Goal: Task Accomplishment & Management: Complete application form

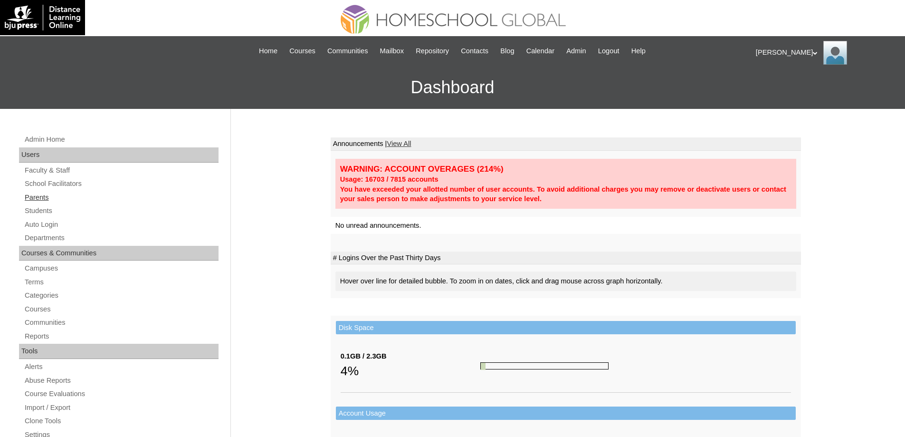
click at [58, 192] on link "Parents" at bounding box center [121, 197] width 195 height 12
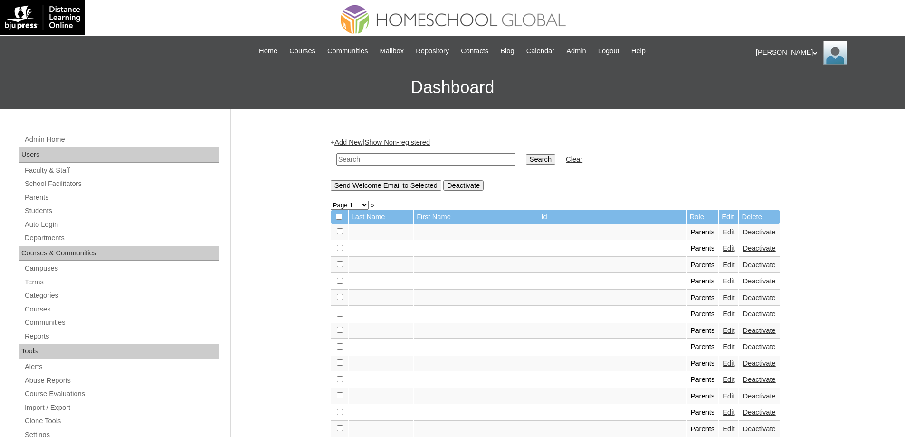
drag, startPoint x: 437, startPoint y: 160, endPoint x: 481, endPoint y: 162, distance: 43.7
click at [438, 160] on input "text" at bounding box center [425, 159] width 179 height 13
paste input "MHP0184-TECHPH2025"
type input "MHP0184-TECHPH2025"
click at [551, 164] on input "Search" at bounding box center [540, 159] width 29 height 10
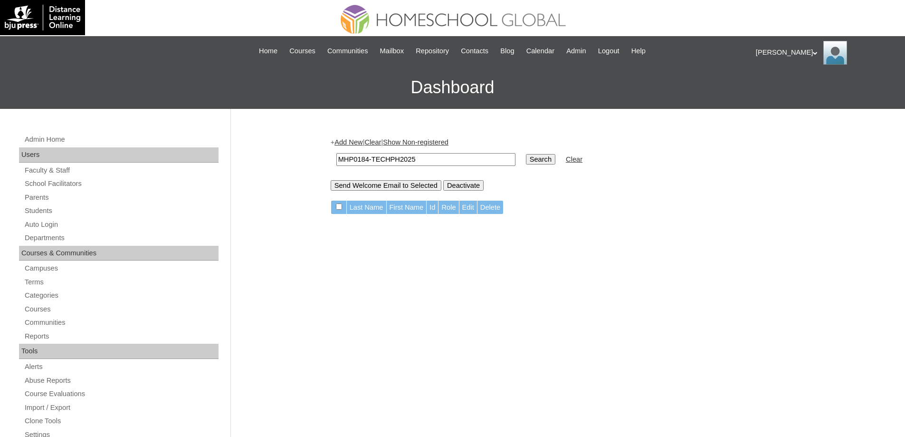
click at [360, 148] on td "MHP0184-TECHPH2025" at bounding box center [426, 159] width 189 height 22
click at [357, 141] on link "Add New" at bounding box center [348, 142] width 28 height 8
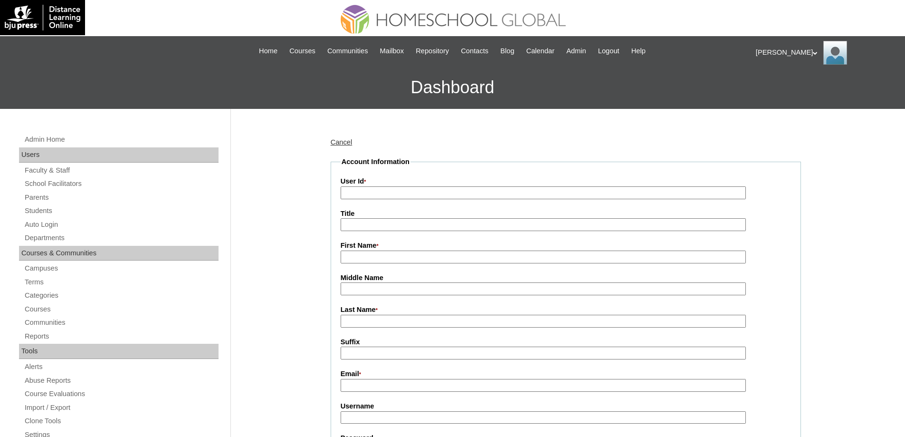
click at [382, 188] on input "User Id *" at bounding box center [543, 192] width 405 height 13
paste input "MHP0184-TECHPH2025"
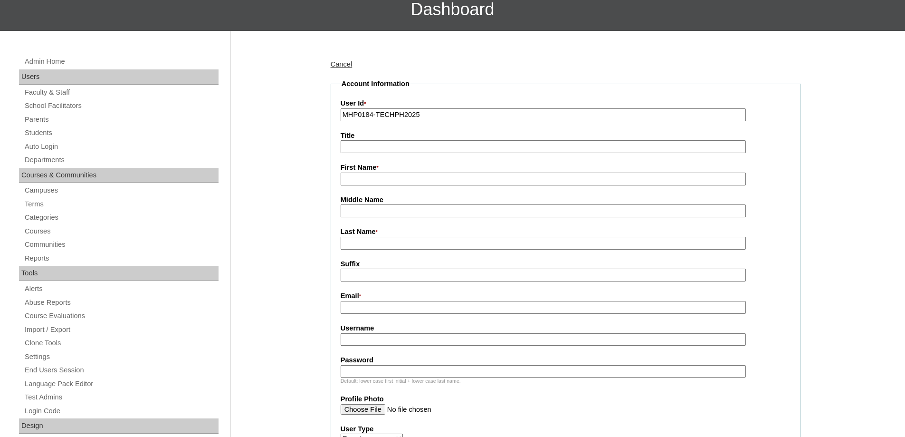
scroll to position [95, 0]
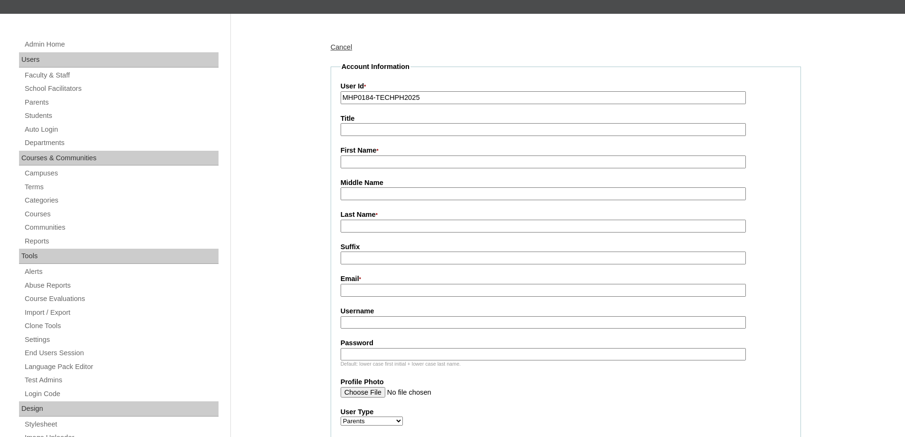
type input "MHP0184-TECHPH2025"
click at [361, 157] on input "First Name *" at bounding box center [543, 161] width 405 height 13
paste input "Sandra Hazel"
type input "Sandra Hazel"
click at [364, 228] on input "Last Name *" at bounding box center [543, 225] width 405 height 13
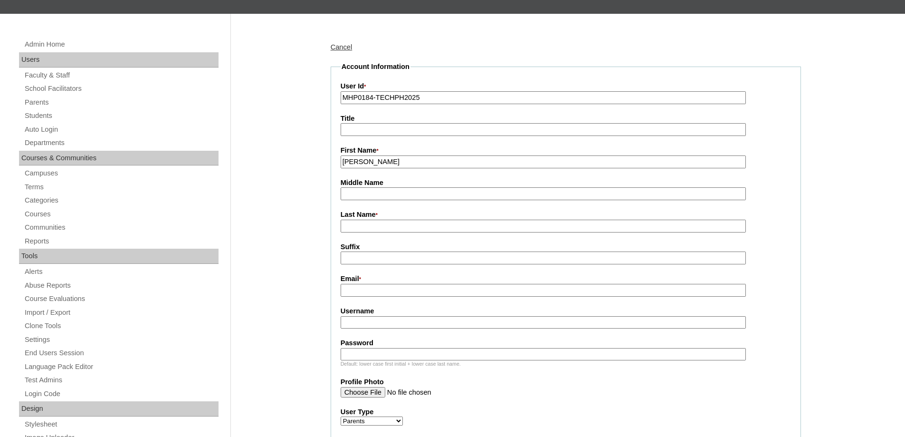
paste input "Lee"
type input "Lee"
drag, startPoint x: 291, startPoint y: 247, endPoint x: 305, endPoint y: 259, distance: 19.2
click at [355, 293] on input "Email *" at bounding box center [543, 290] width 405 height 13
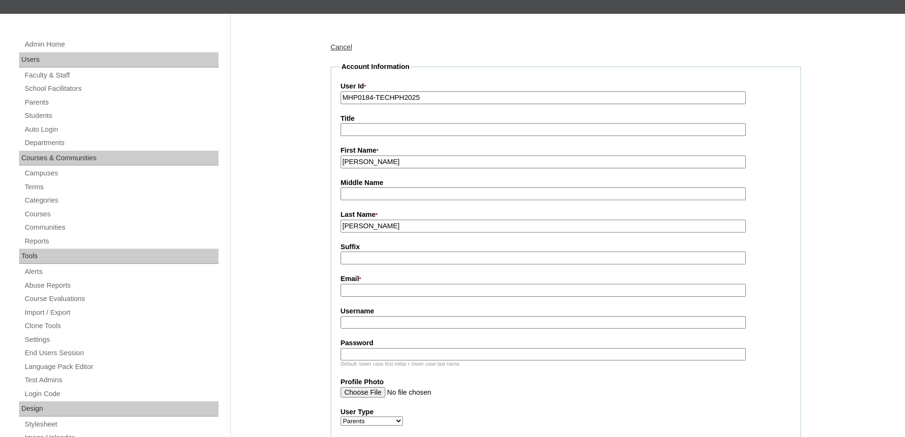
click at [374, 290] on input "Email *" at bounding box center [543, 290] width 405 height 13
paste input "sandrahazel0126@gmail.com"
type input "sandrahazel0126@gmail.com"
click at [388, 320] on input "Username" at bounding box center [543, 322] width 405 height 13
paste input "chuaSH2025"
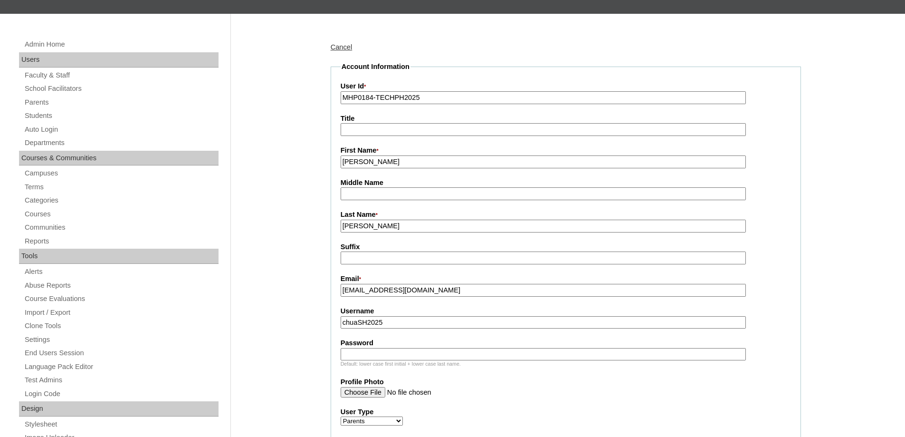
type input "chuaSH2025"
drag, startPoint x: 376, startPoint y: 351, endPoint x: 323, endPoint y: 347, distance: 52.9
click at [376, 351] on input "Password" at bounding box center [543, 354] width 405 height 13
paste input "techAbF383"
type input "techAbF383"
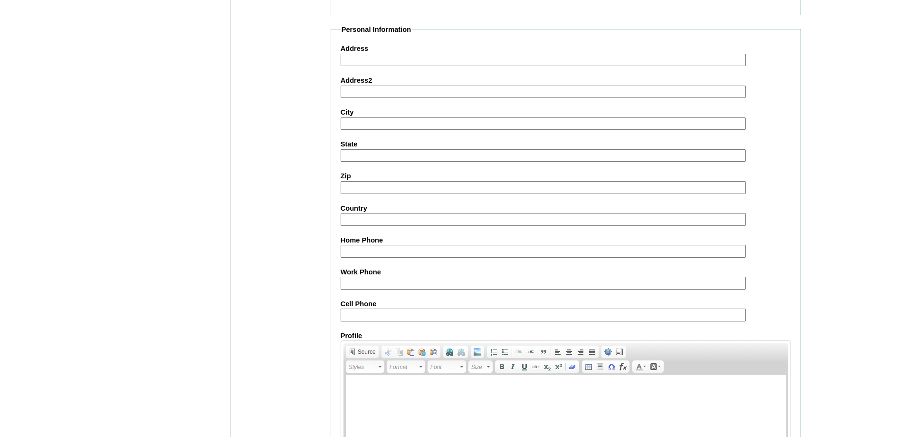
scroll to position [760, 0]
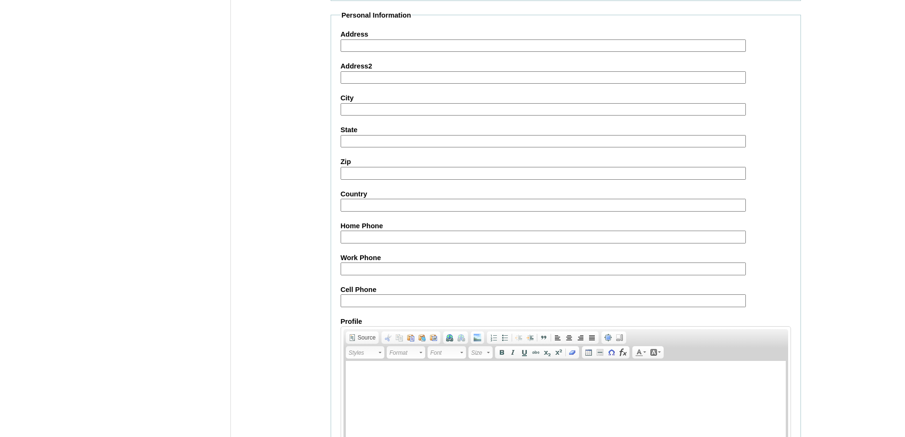
click at [368, 300] on input "Cell Phone" at bounding box center [543, 300] width 405 height 13
paste input "63-9209470630"
type input "63-9209470630"
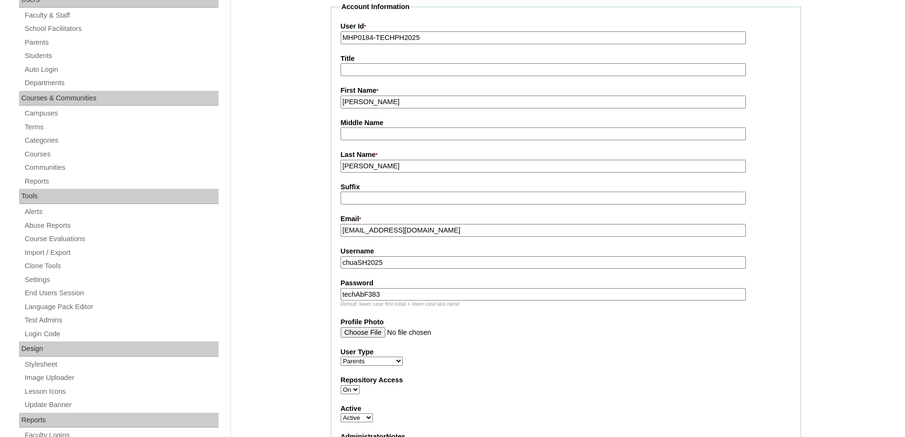
scroll to position [134, 0]
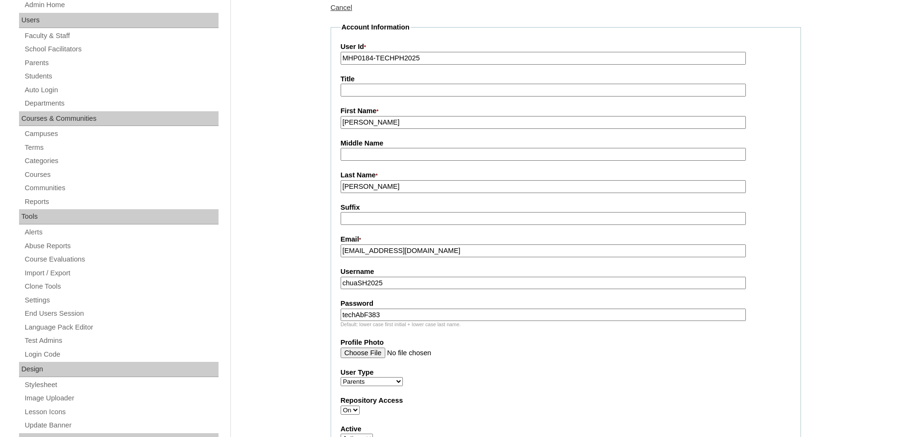
drag, startPoint x: 363, startPoint y: 187, endPoint x: 292, endPoint y: 181, distance: 71.4
drag, startPoint x: 381, startPoint y: 124, endPoint x: 270, endPoint y: 112, distance: 112.3
type input "SANDRA HAZEL"
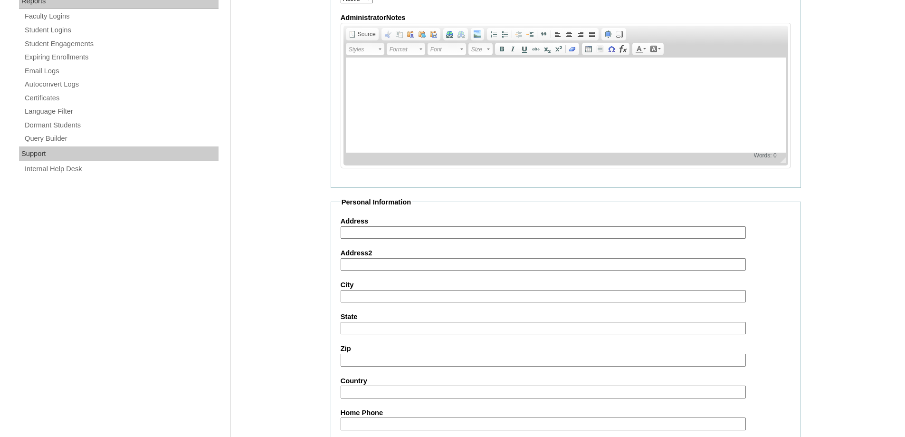
scroll to position [847, 0]
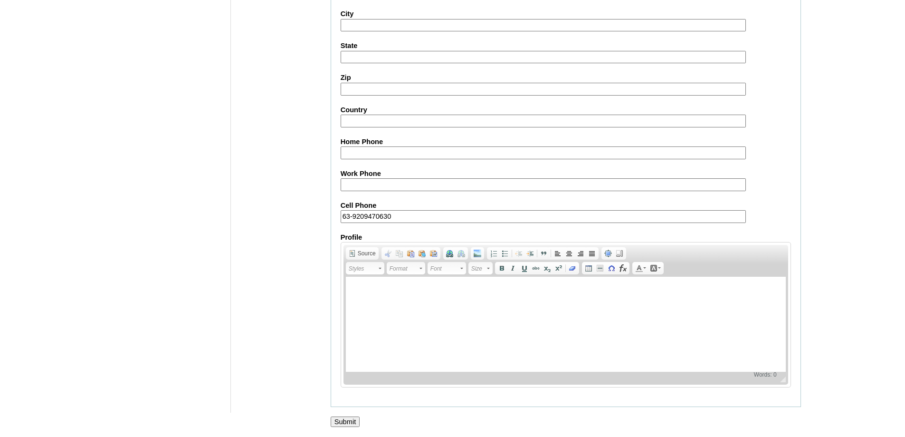
click at [331, 418] on input "Submit" at bounding box center [345, 421] width 29 height 10
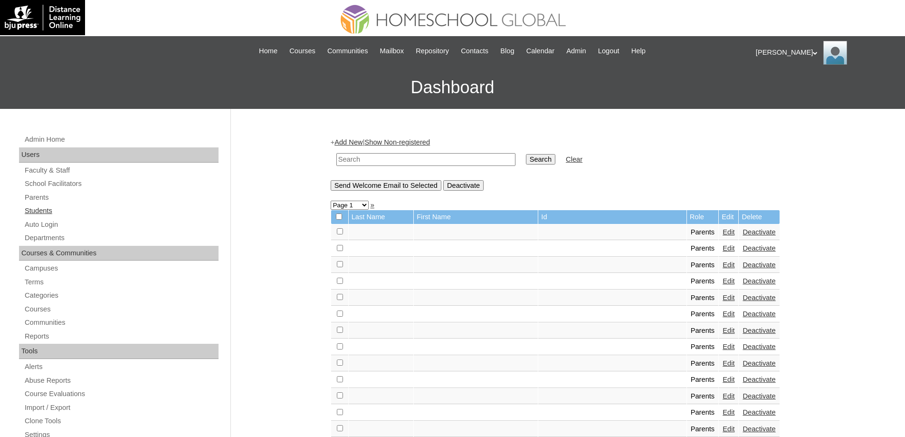
click at [63, 215] on link "Students" at bounding box center [121, 211] width 195 height 12
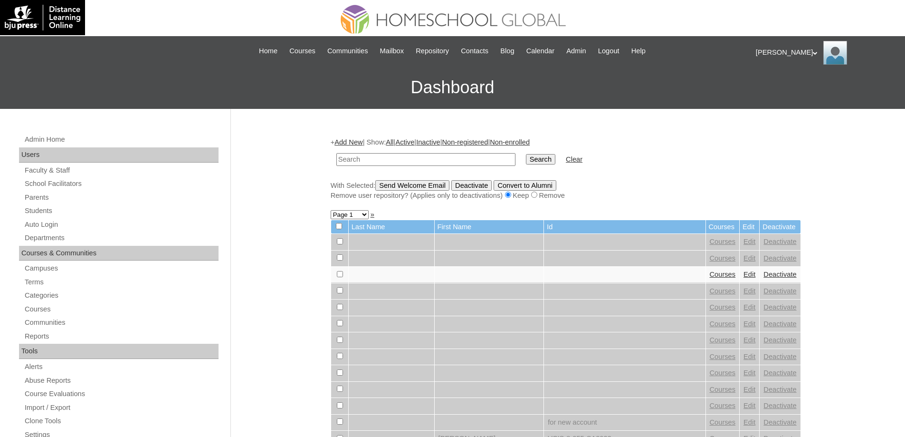
drag, startPoint x: 412, startPoint y: 163, endPoint x: 441, endPoint y: 162, distance: 28.5
click at [412, 163] on input "text" at bounding box center [425, 159] width 179 height 13
paste input "MHS00233-TECHPH2025"
type input "MHS00233-TECHPH2025"
click at [520, 163] on td "MHS00233-TECHPH2025" at bounding box center [426, 159] width 189 height 22
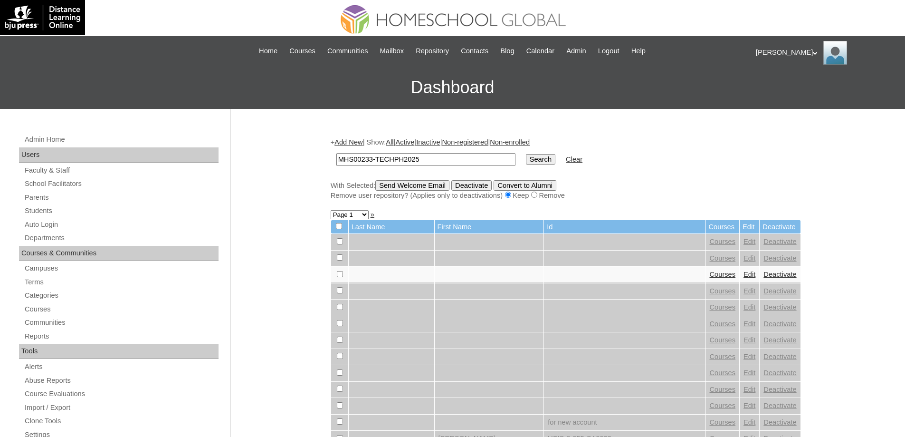
click at [535, 158] on input "Search" at bounding box center [540, 159] width 29 height 10
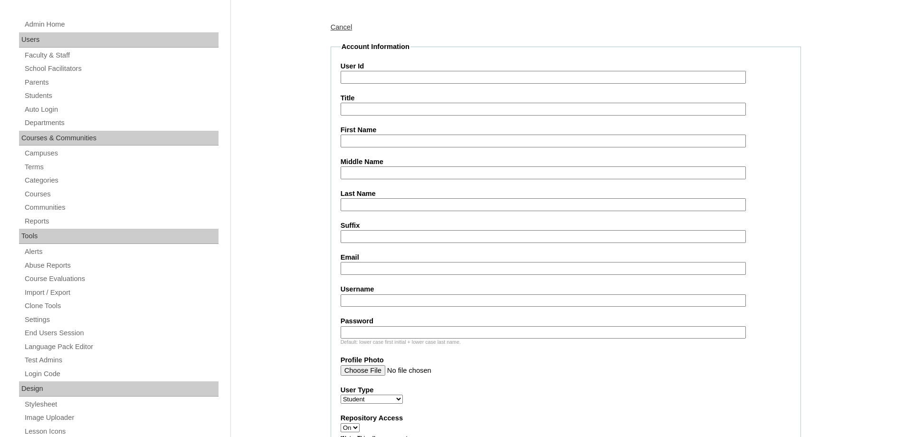
scroll to position [143, 0]
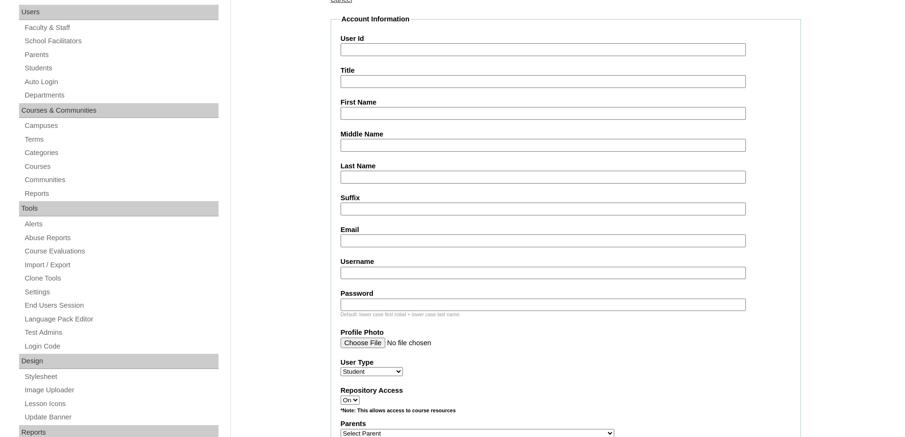
click at [374, 51] on input "User Id" at bounding box center [543, 49] width 405 height 13
paste input "MHS00233-TECHPH2025"
type input "MHS00233-TECHPH2025"
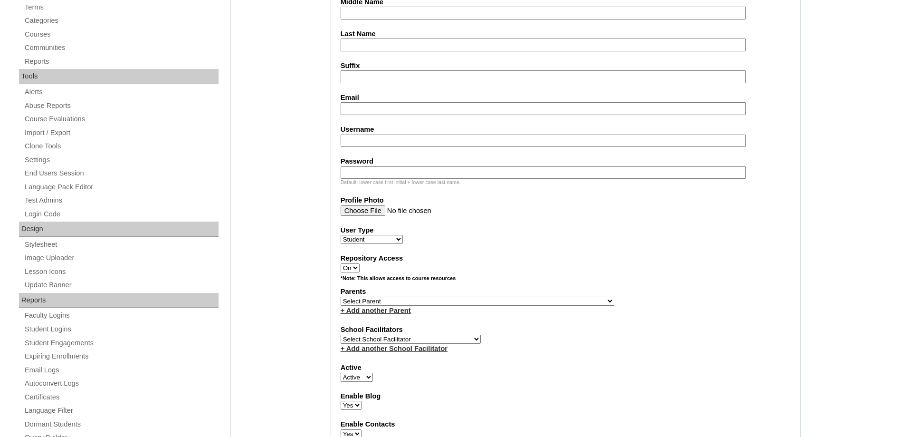
scroll to position [285, 0]
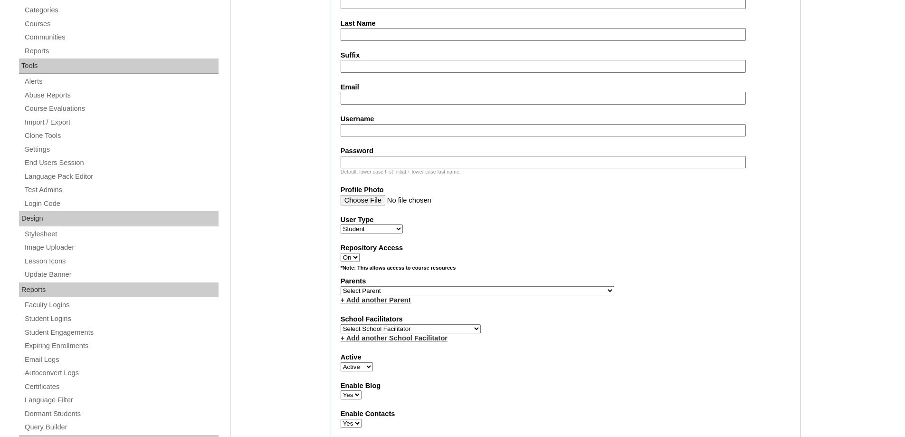
click at [371, 159] on input "Password" at bounding box center [543, 162] width 405 height 13
paste input "240004196"
type input "240004196"
click at [390, 131] on input "Username" at bounding box center [543, 130] width 405 height 13
paste input "shayllachua"
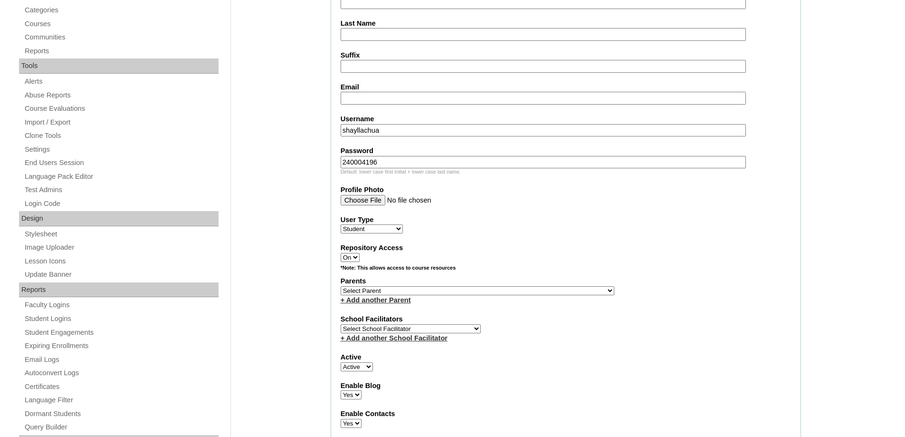
type input "shayllachua"
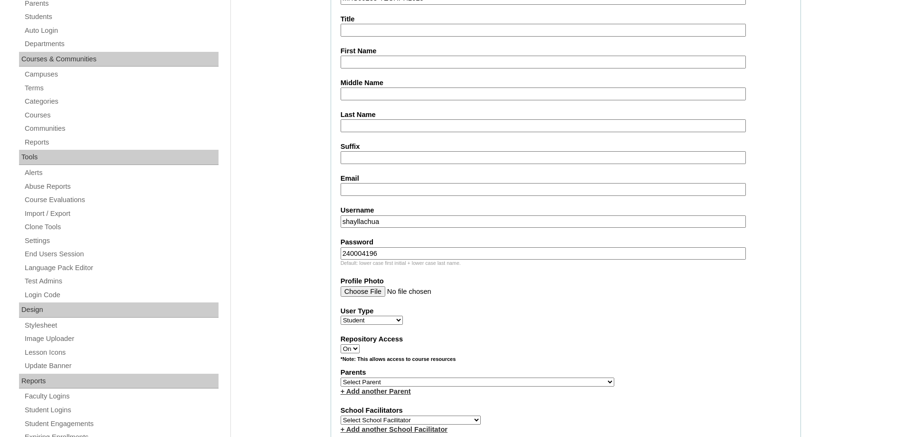
scroll to position [190, 0]
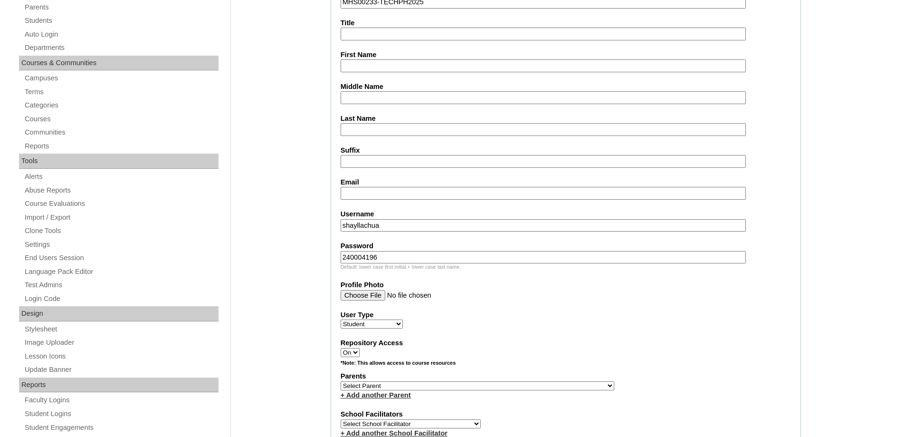
click at [375, 172] on fieldset "Account Information User Id MHS00233-TECHPH2025 Title First Name Middle Name La…" at bounding box center [566, 351] width 470 height 768
click at [363, 202] on fieldset "Account Information User Id MHS00233-TECHPH2025 Title First Name Middle Name La…" at bounding box center [566, 351] width 470 height 768
click at [359, 196] on input "Email" at bounding box center [543, 193] width 405 height 13
paste input "sandrahazel0126@gmail.com"
type input "sandrahazel0126@gmail.com"
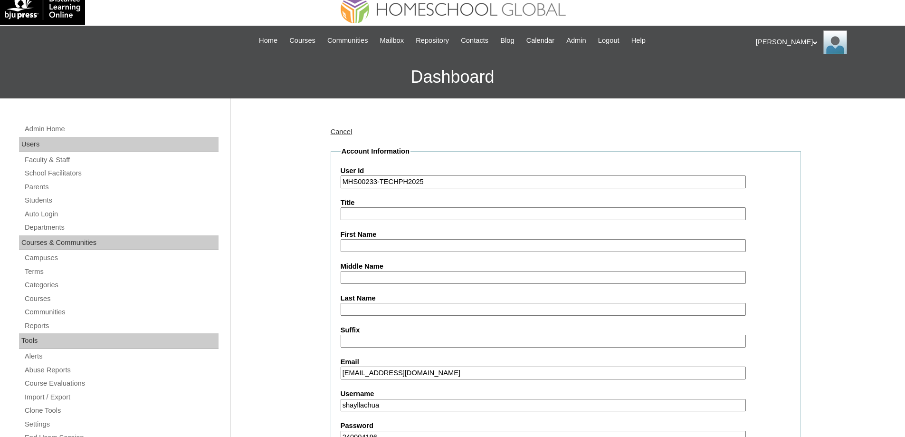
scroll to position [0, 0]
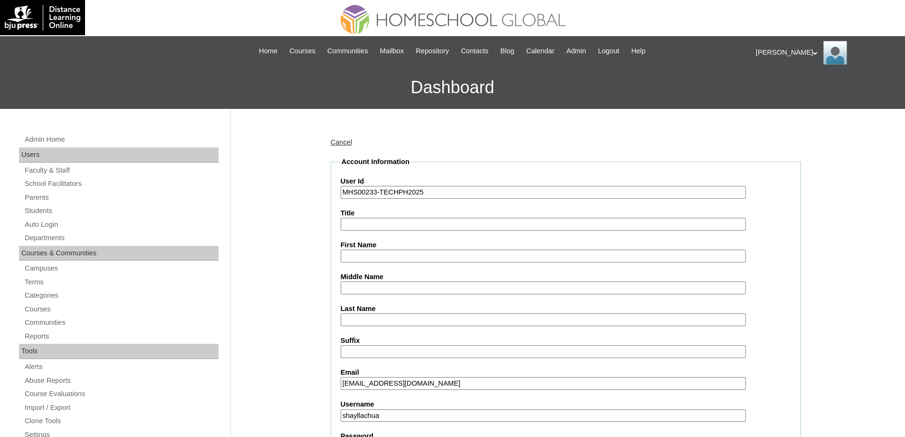
click at [360, 255] on input "First Name" at bounding box center [543, 255] width 405 height 13
click at [372, 255] on input "First Name" at bounding box center [543, 255] width 405 height 13
paste input "Shaylla Hanameel"
type input "Shaylla Hanameel"
click at [365, 319] on input "Last Name" at bounding box center [543, 319] width 405 height 13
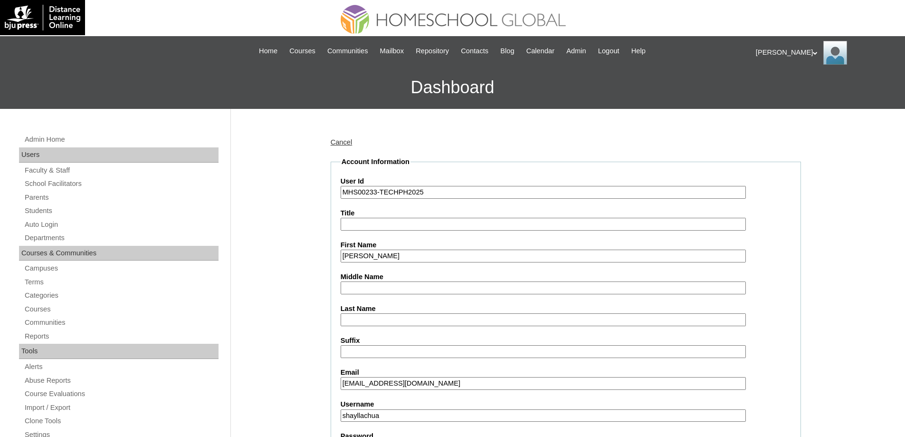
paste input "Lee"
type input "Lee"
click at [368, 291] on input "Middle Name" at bounding box center [543, 287] width 405 height 13
paste input "Chua"
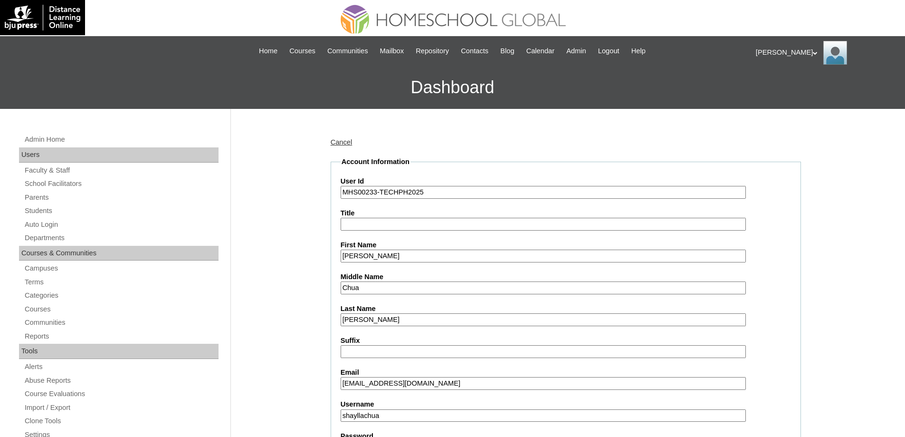
drag, startPoint x: 347, startPoint y: 291, endPoint x: 335, endPoint y: 291, distance: 11.9
type input "Chua"
click at [381, 315] on input "Lee" at bounding box center [543, 319] width 405 height 13
paste input "Chua"
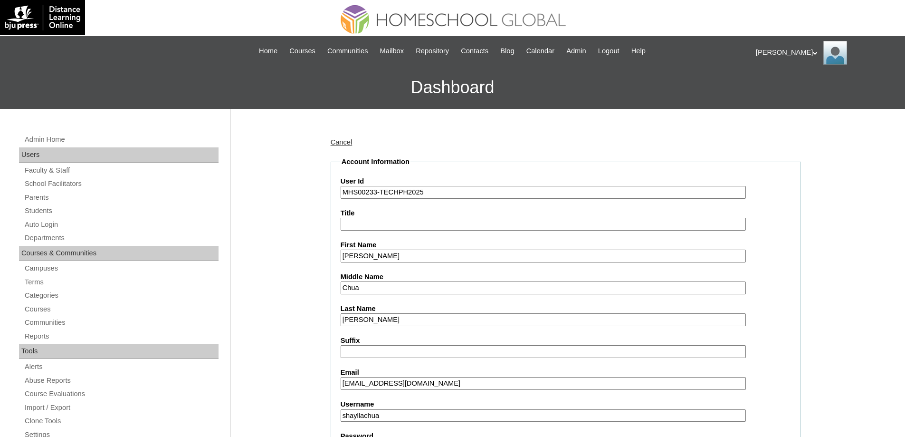
drag, startPoint x: 359, startPoint y: 320, endPoint x: 359, endPoint y: 301, distance: 18.5
type input "Chua"
drag, startPoint x: 327, startPoint y: 285, endPoint x: 321, endPoint y: 289, distance: 8.2
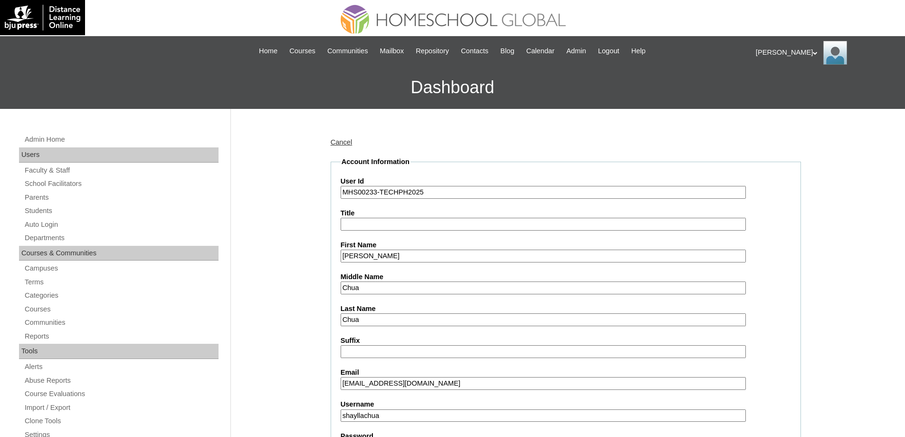
paste input "Lee"
type input "Lee"
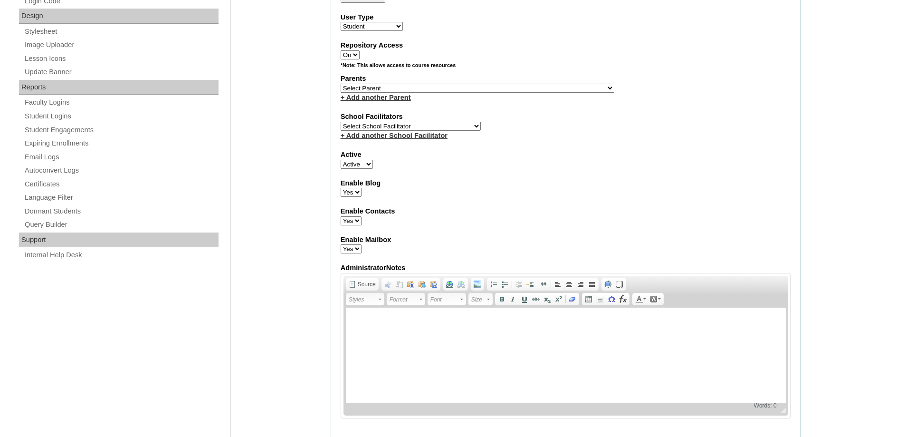
scroll to position [380, 0]
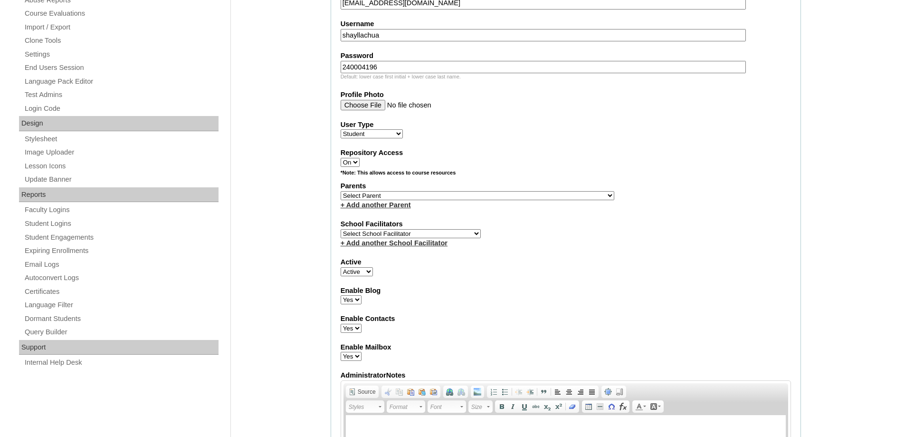
click at [361, 192] on select "Select Parent , , , , , , , , , , , , , , , , , , , , , , , , , , , , , , , , ,…" at bounding box center [478, 195] width 274 height 9
select select "43847"
click at [341, 191] on select "Select Parent , , , , , , , , , , , , , , , , , , , , , , , , , , , , , , , , ,…" at bounding box center [478, 195] width 274 height 9
click at [590, 279] on fieldset "Account Information User Id MHS00233-TECHPH2025 Title First Name Shaylla Haname…" at bounding box center [566, 161] width 470 height 768
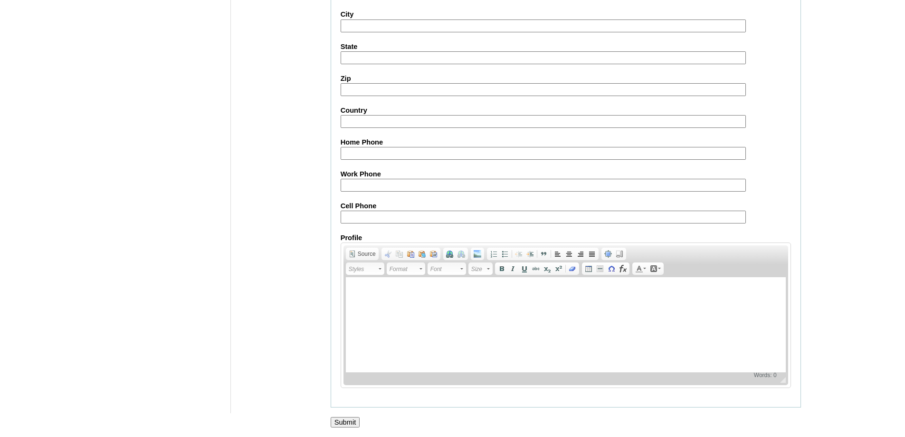
scroll to position [1009, 0]
click at [357, 423] on input "Submit" at bounding box center [345, 421] width 29 height 10
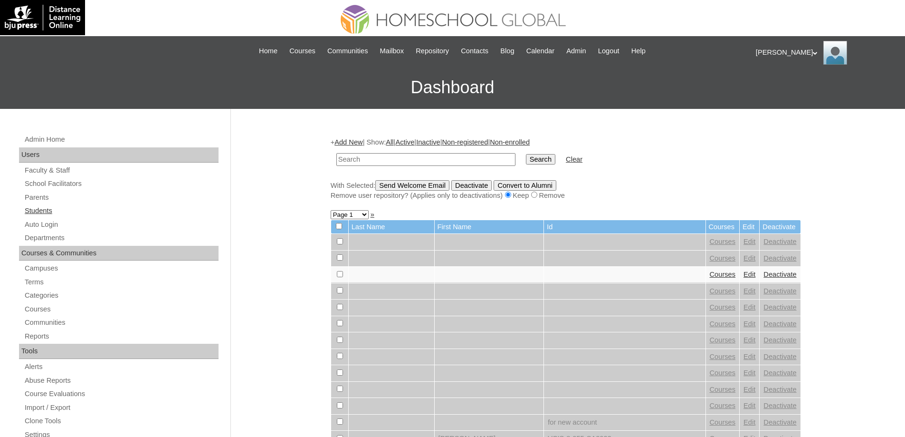
click at [73, 208] on link "Students" at bounding box center [121, 211] width 195 height 12
drag, startPoint x: 381, startPoint y: 163, endPoint x: 387, endPoint y: 163, distance: 6.2
click at [382, 163] on input "text" at bounding box center [425, 159] width 179 height 13
paste input "MHS00233-TECHPH2025"
type input "MHS00233-TECHPH2025"
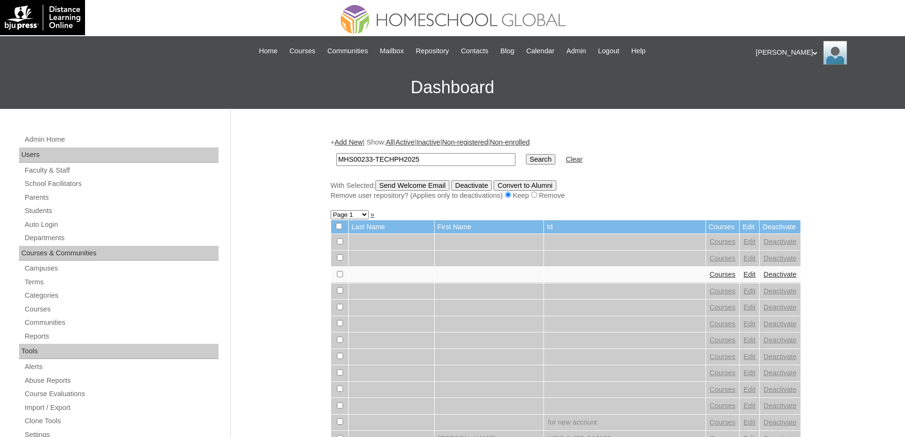
click at [546, 162] on input "Search" at bounding box center [540, 159] width 29 height 10
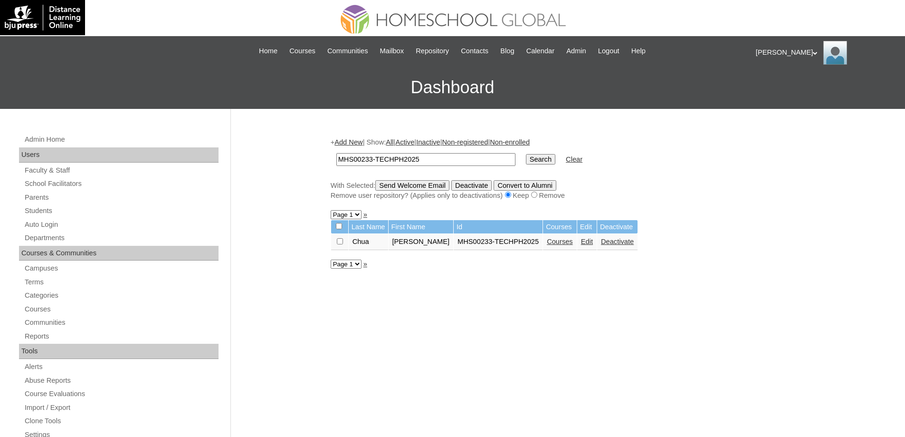
click at [573, 245] on link "Courses" at bounding box center [560, 242] width 26 height 8
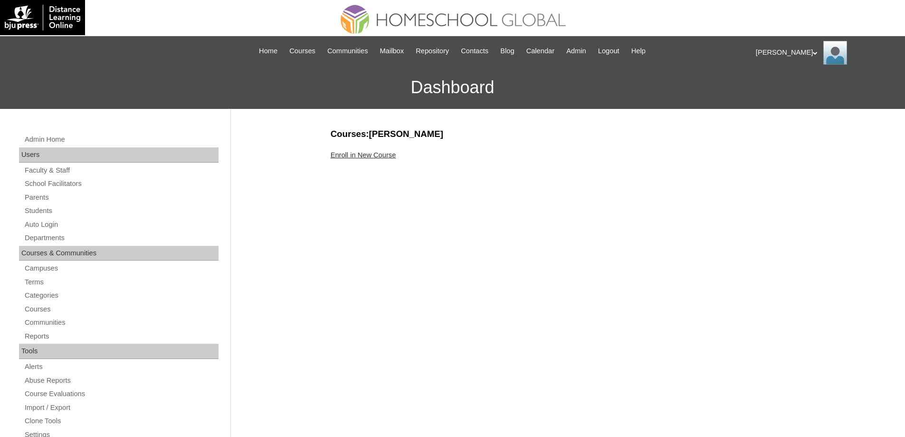
click at [359, 158] on link "Enroll in New Course" at bounding box center [364, 155] width 66 height 8
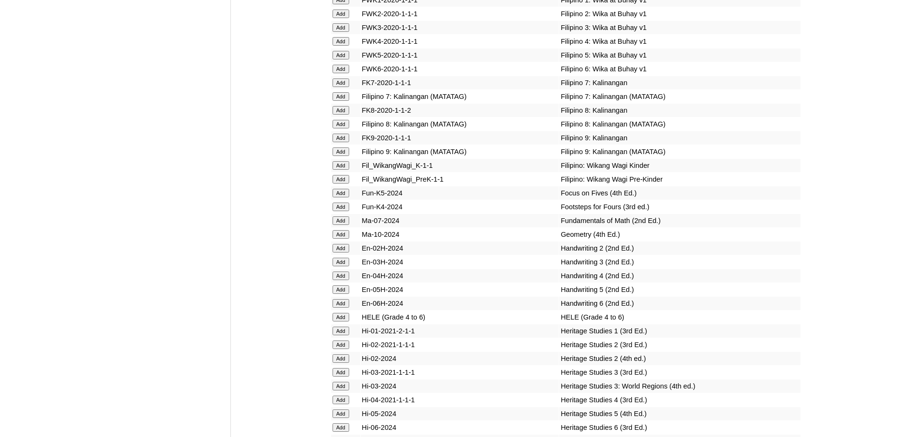
scroll to position [3088, 0]
click at [339, 169] on input "Add" at bounding box center [341, 165] width 17 height 9
click at [340, 197] on input "Add" at bounding box center [341, 192] width 17 height 9
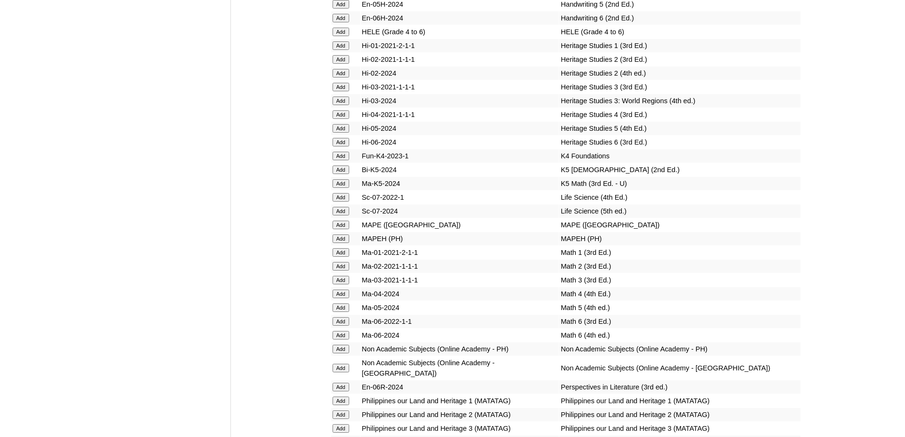
scroll to position [3397, 0]
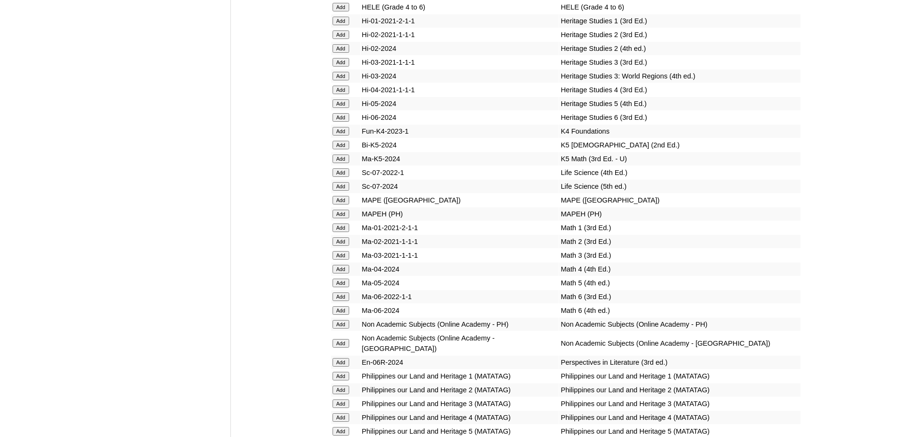
click at [349, 149] on input "Add" at bounding box center [341, 145] width 17 height 9
click at [348, 163] on input "Add" at bounding box center [341, 158] width 17 height 9
